Goal: Participate in discussion

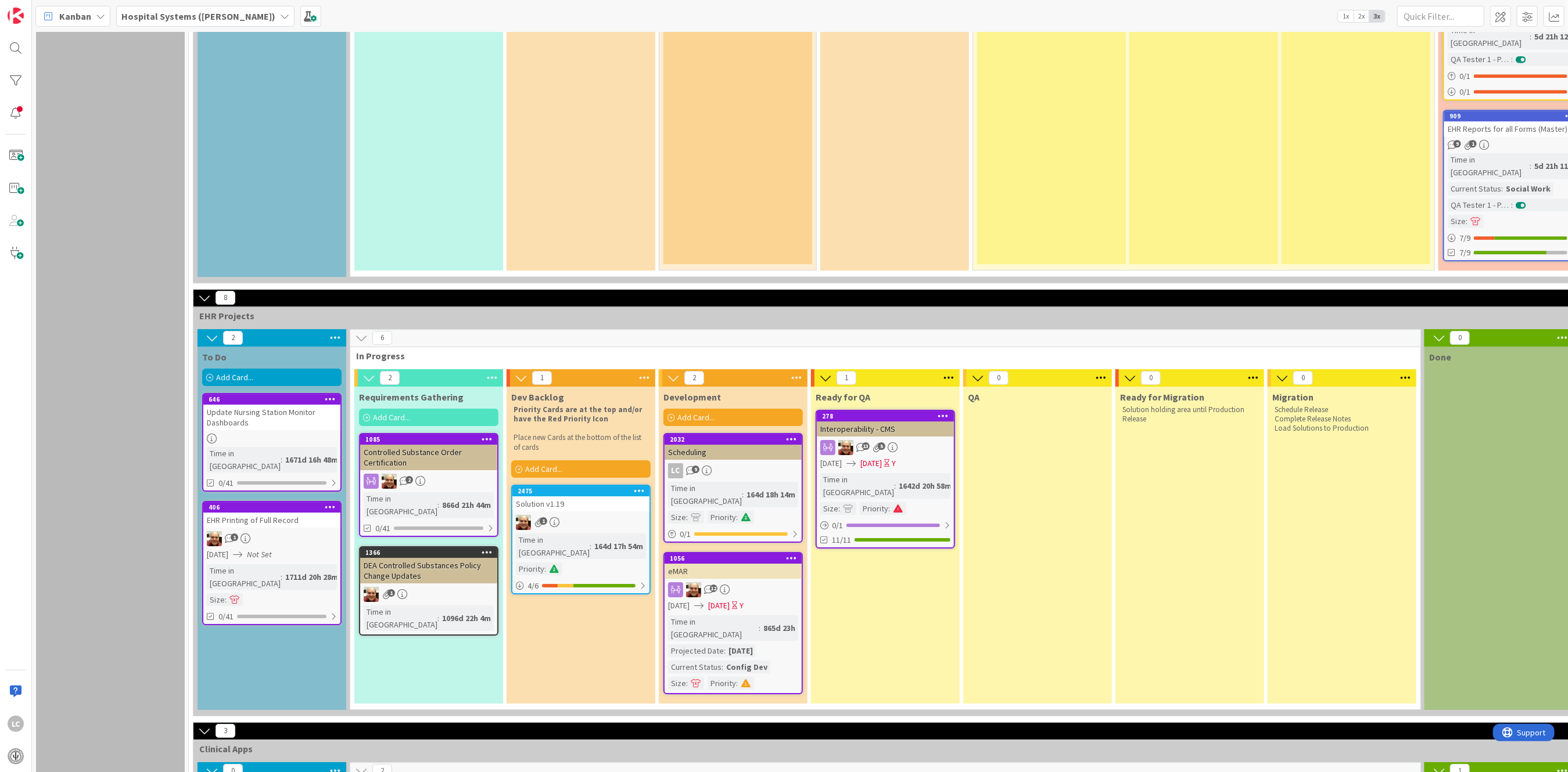
scroll to position [2716, 0]
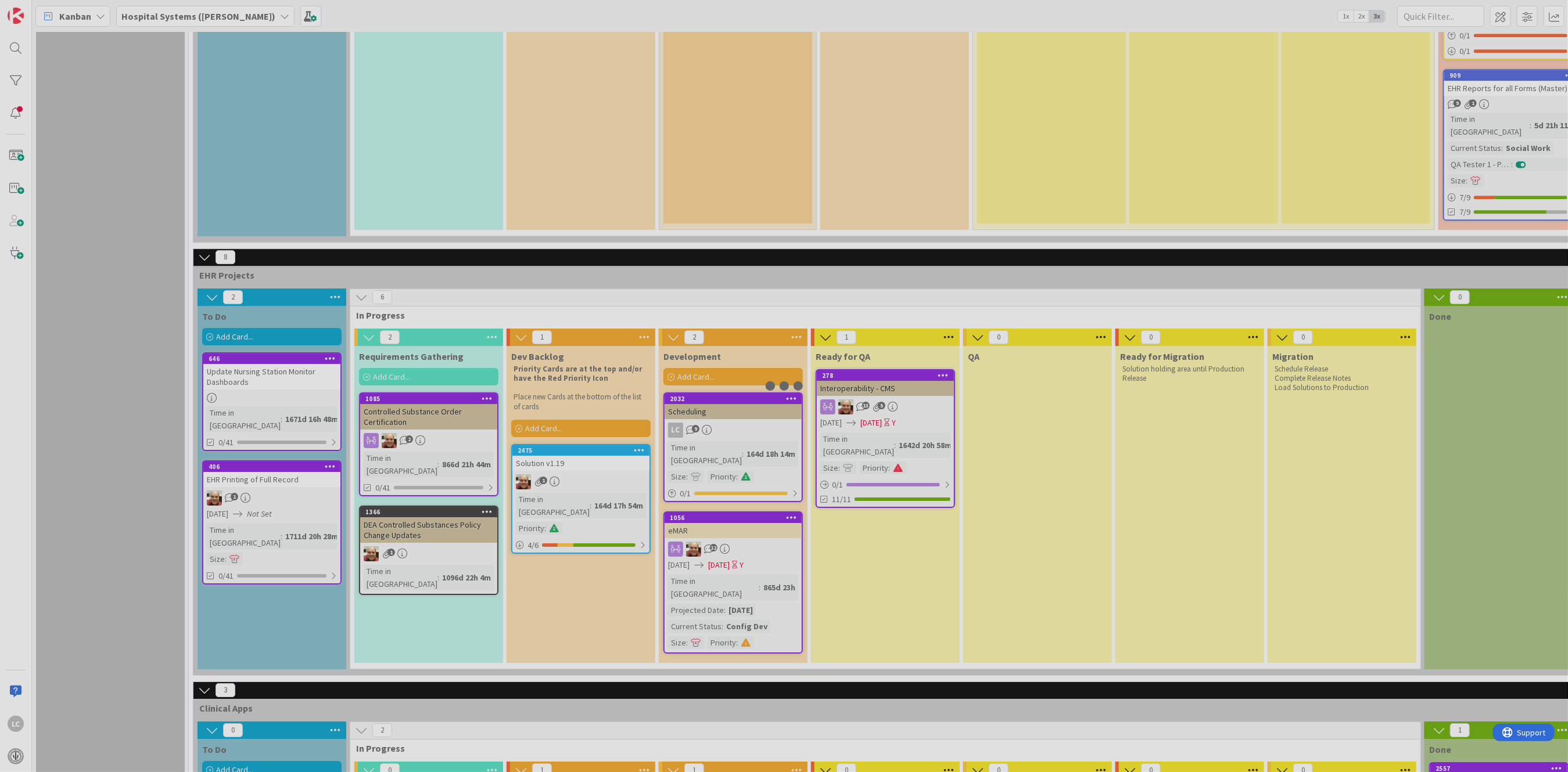
click at [558, 683] on div at bounding box center [784, 386] width 1568 height 772
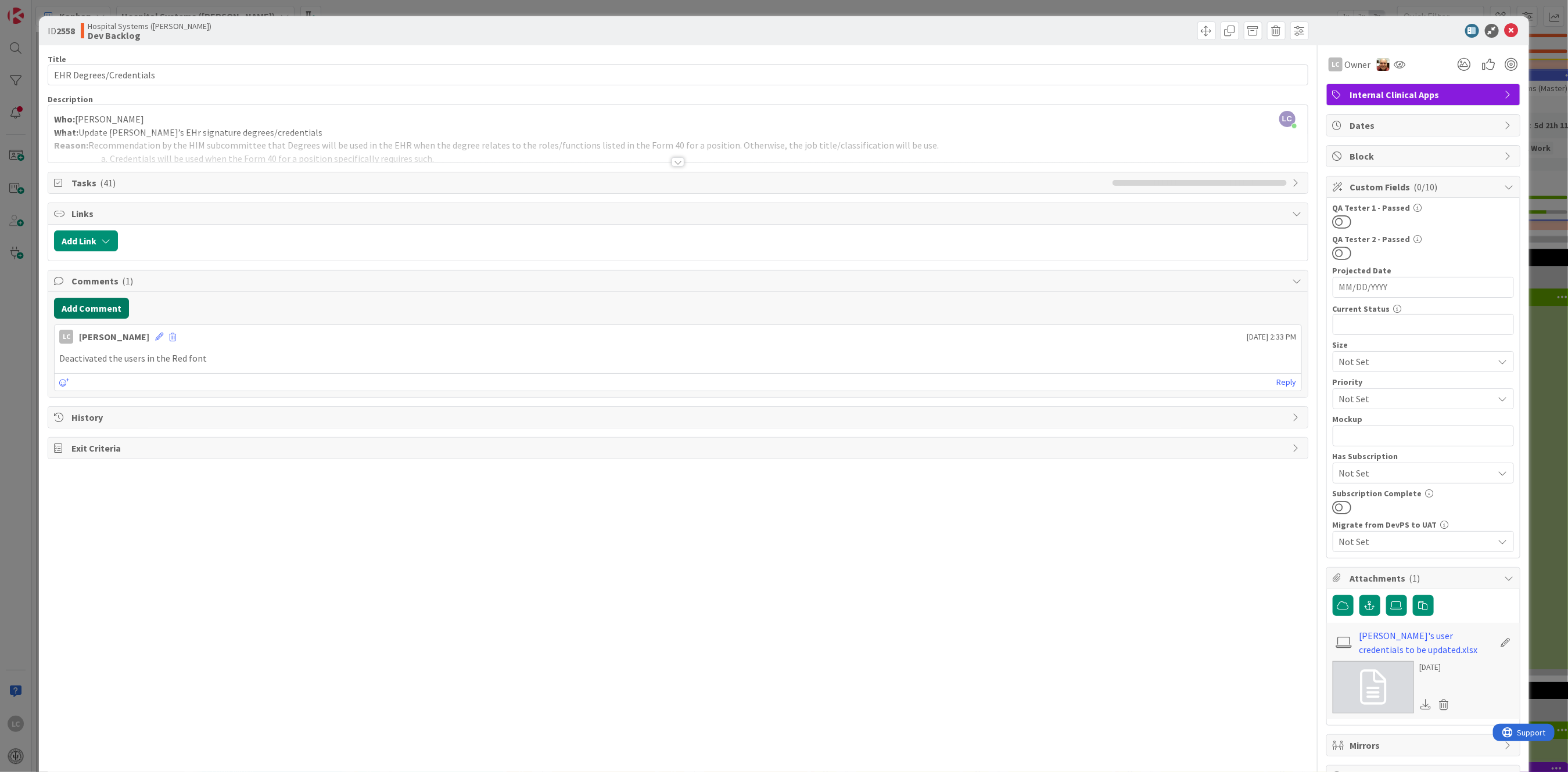
click at [88, 308] on button "Add Comment" at bounding box center [91, 308] width 75 height 21
click at [71, 338] on div at bounding box center [677, 358] width 1246 height 46
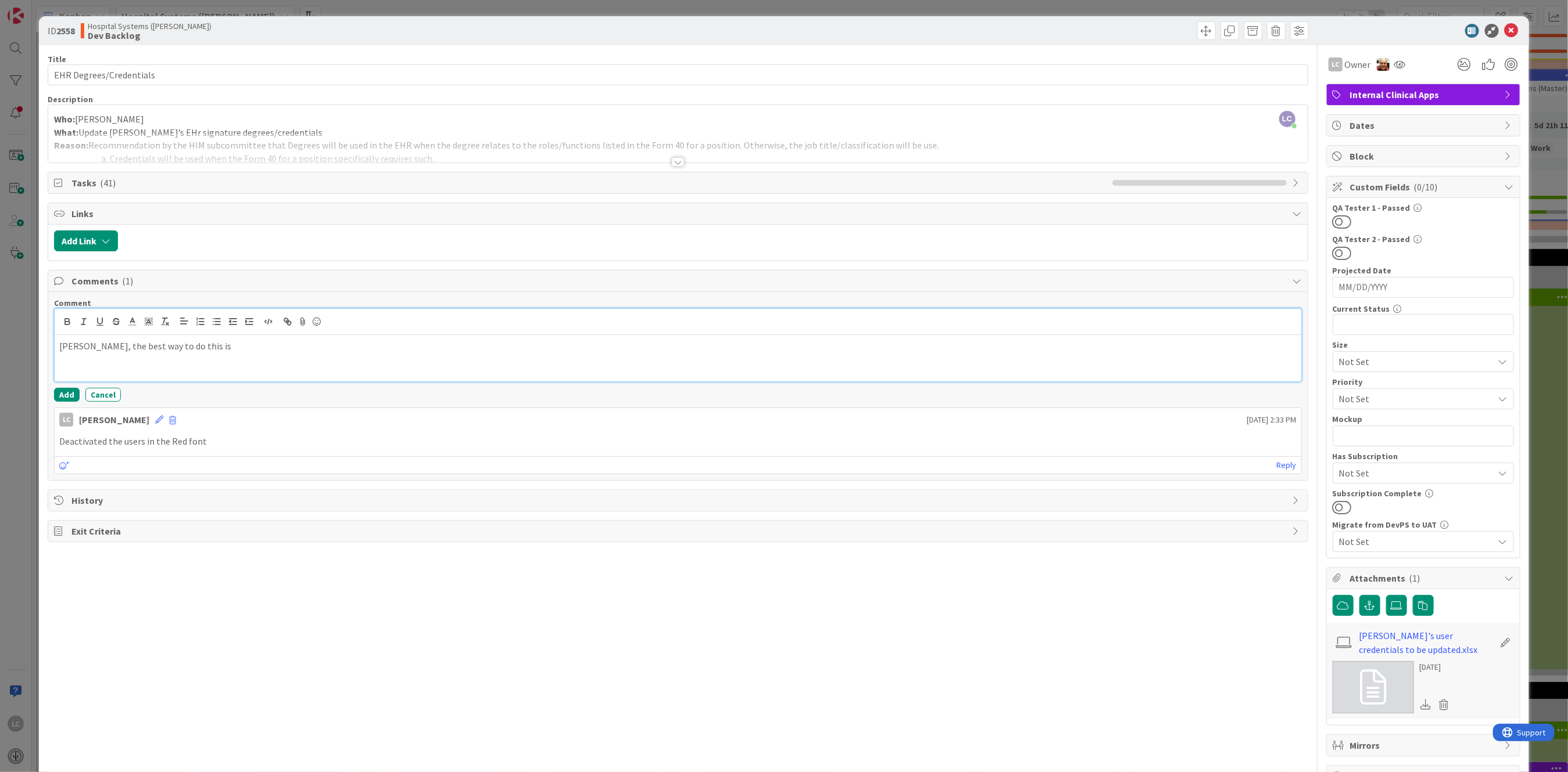
click at [203, 345] on p "[PERSON_NAME], the best way to do this is" at bounding box center [677, 346] width 1237 height 13
drag, startPoint x: 208, startPoint y: 344, endPoint x: 307, endPoint y: 352, distance: 99.3
click at [307, 352] on p "Per [PERSON_NAME], the best way to do this is to do I need to expire or just se…" at bounding box center [677, 346] width 1237 height 13
click at [323, 344] on p "[PERSON_NAME], the best way to do this is to change "to include in signature to…" at bounding box center [677, 346] width 1237 height 13
click at [324, 343] on p "[PERSON_NAME], the best way to do this is to change "to include in signature to…" at bounding box center [677, 346] width 1237 height 13
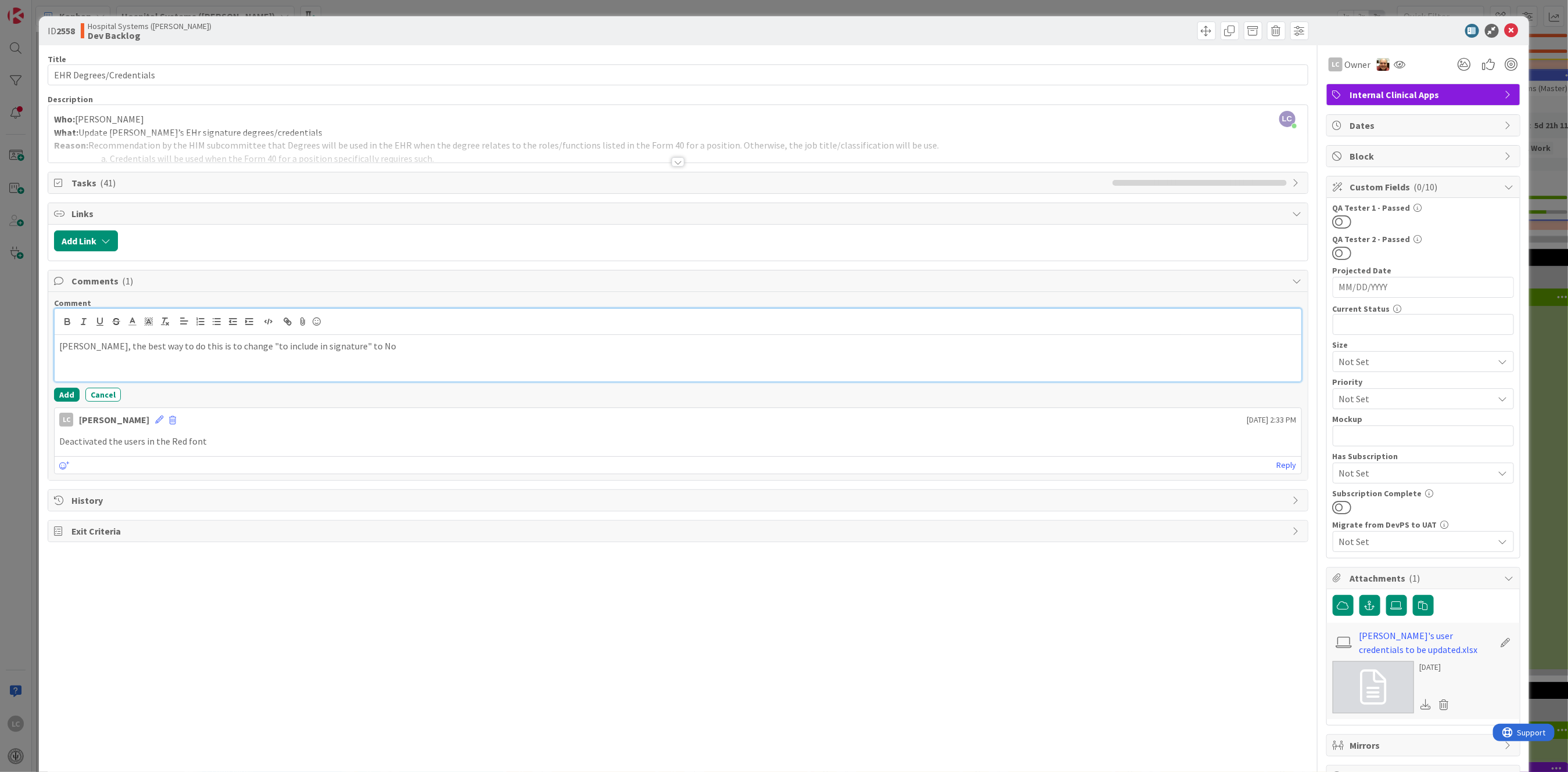
click at [334, 344] on p "[PERSON_NAME], the best way to do this is to change "to include in signature" t…" at bounding box center [677, 346] width 1237 height 13
click at [405, 345] on p "[PERSON_NAME], the best way to do this is to change "to include in signature" f…" at bounding box center [677, 346] width 1237 height 13
click at [595, 346] on p "[PERSON_NAME], the best way to do this is to change "to include in signature" f…" at bounding box center [677, 346] width 1237 height 13
click at [735, 346] on p "Per [PERSON_NAME], the best way to do this is to change "to include in signatur…" at bounding box center [677, 346] width 1237 height 13
click at [58, 392] on button "Add" at bounding box center [67, 395] width 26 height 14
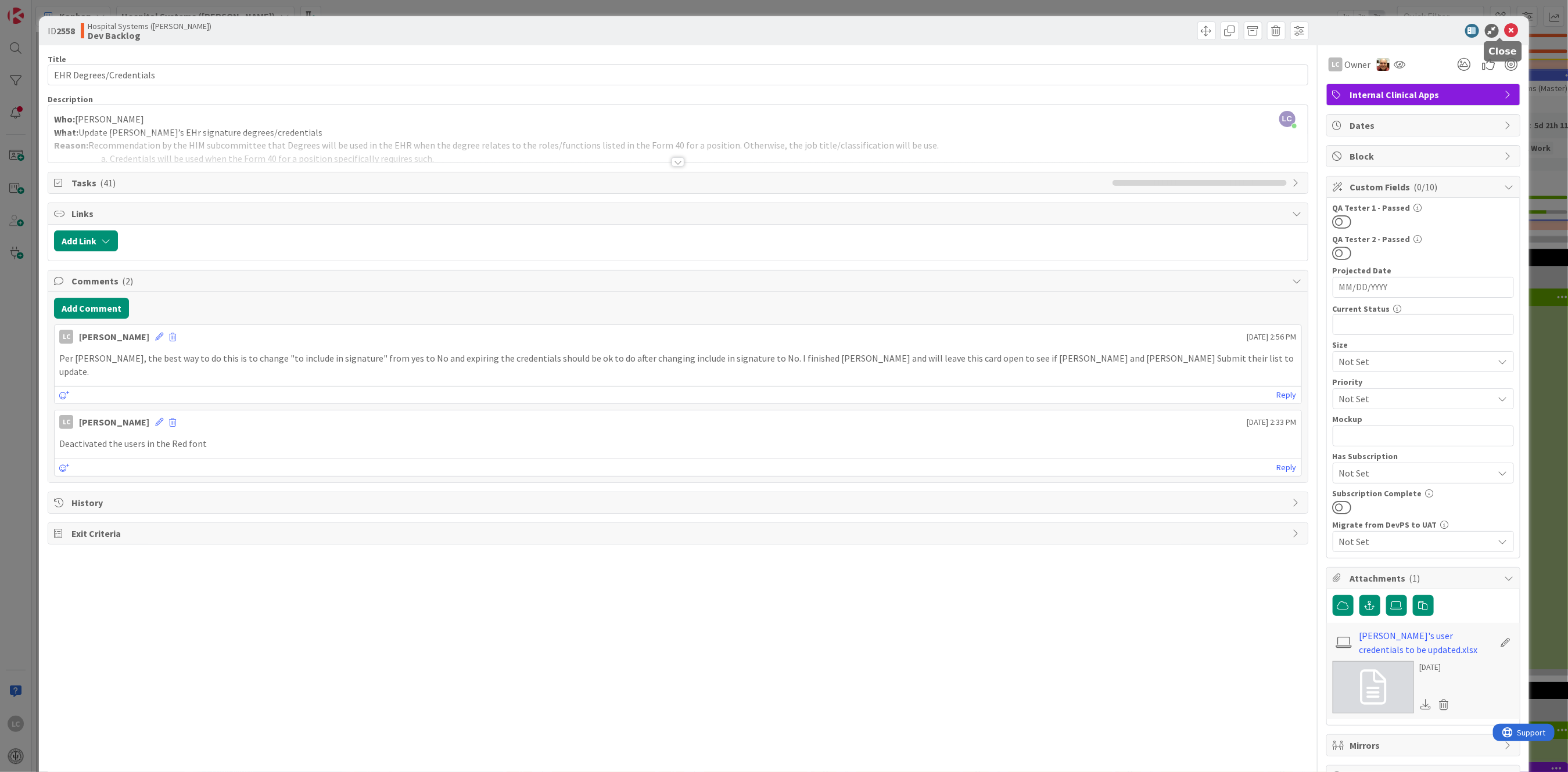
click at [1505, 24] on icon at bounding box center [1511, 30] width 14 height 14
